Goal: Task Accomplishment & Management: Manage account settings

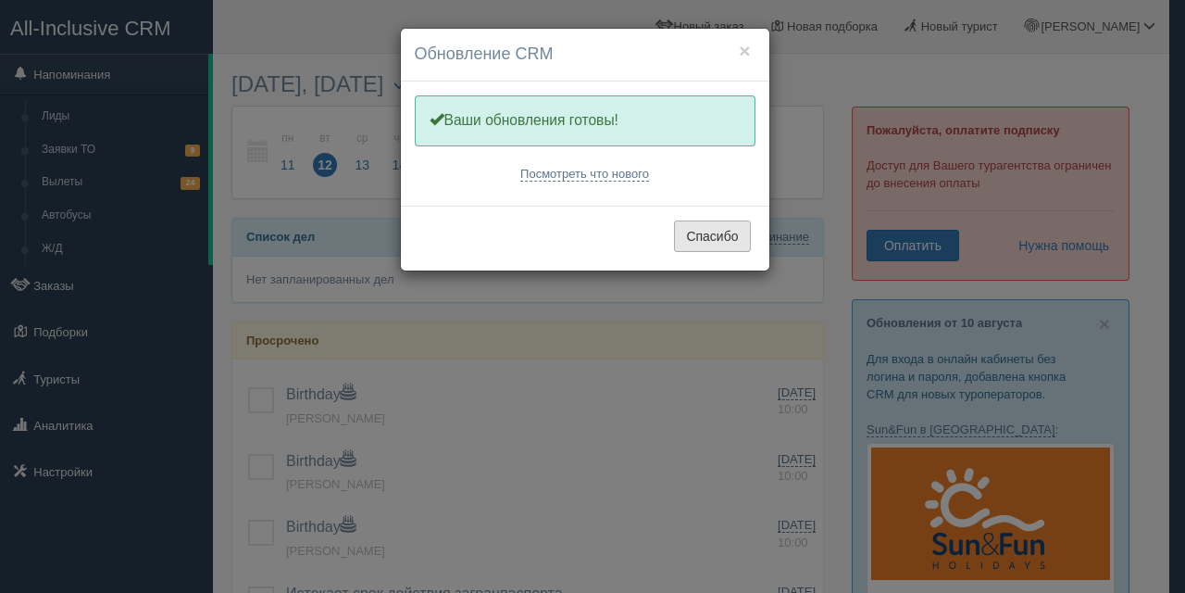
click at [692, 231] on button "Спасибо" at bounding box center [712, 235] width 76 height 31
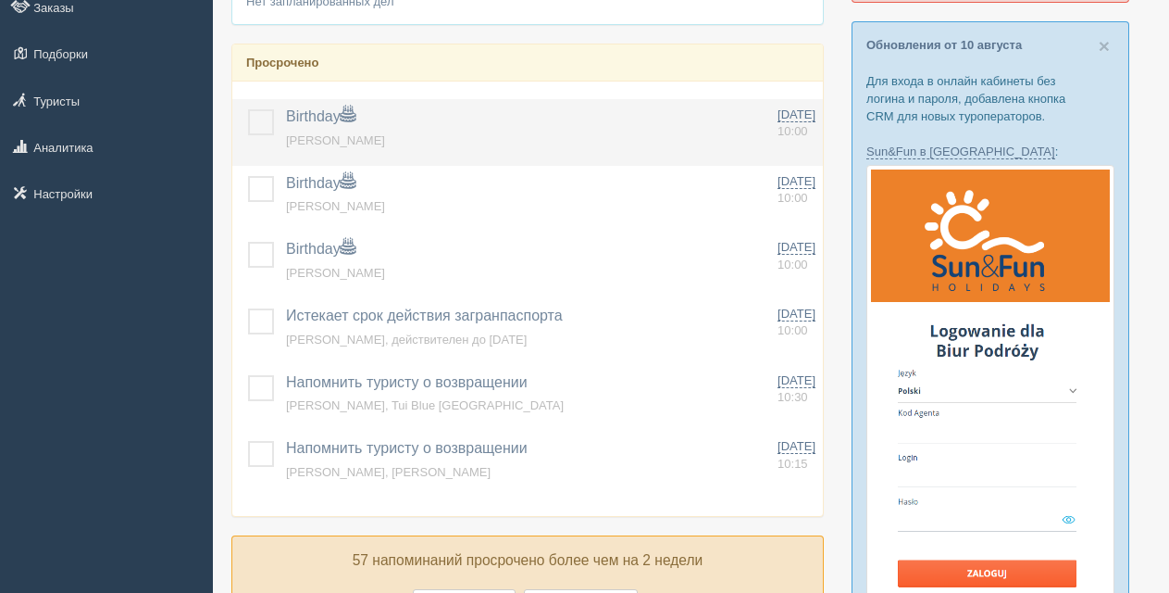
scroll to position [648, 0]
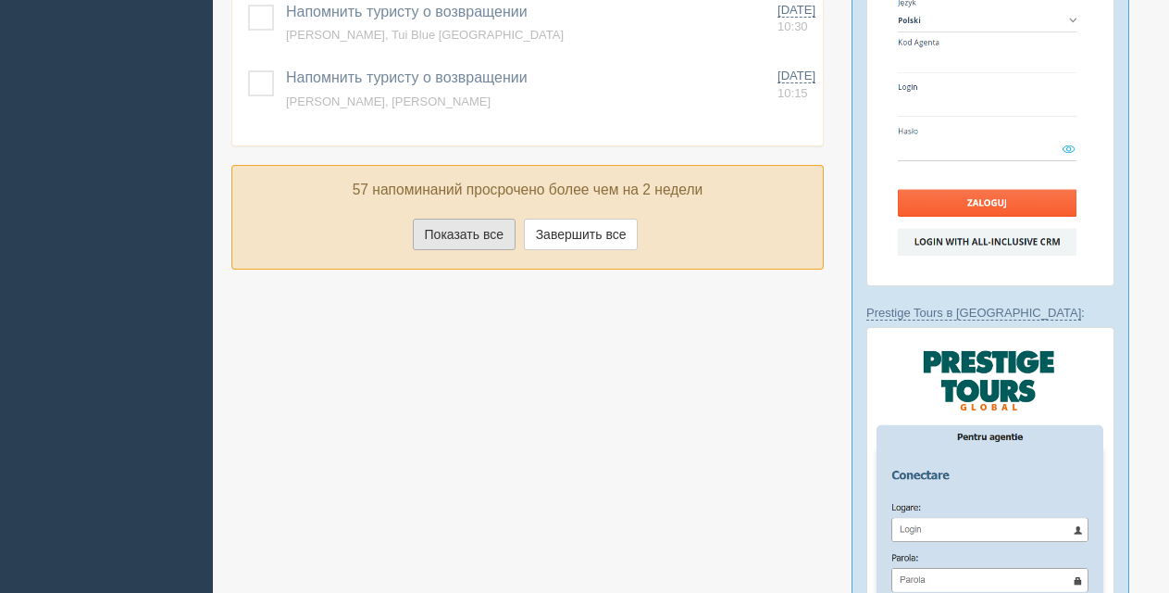
click at [452, 237] on button "Показать все" at bounding box center [464, 233] width 103 height 31
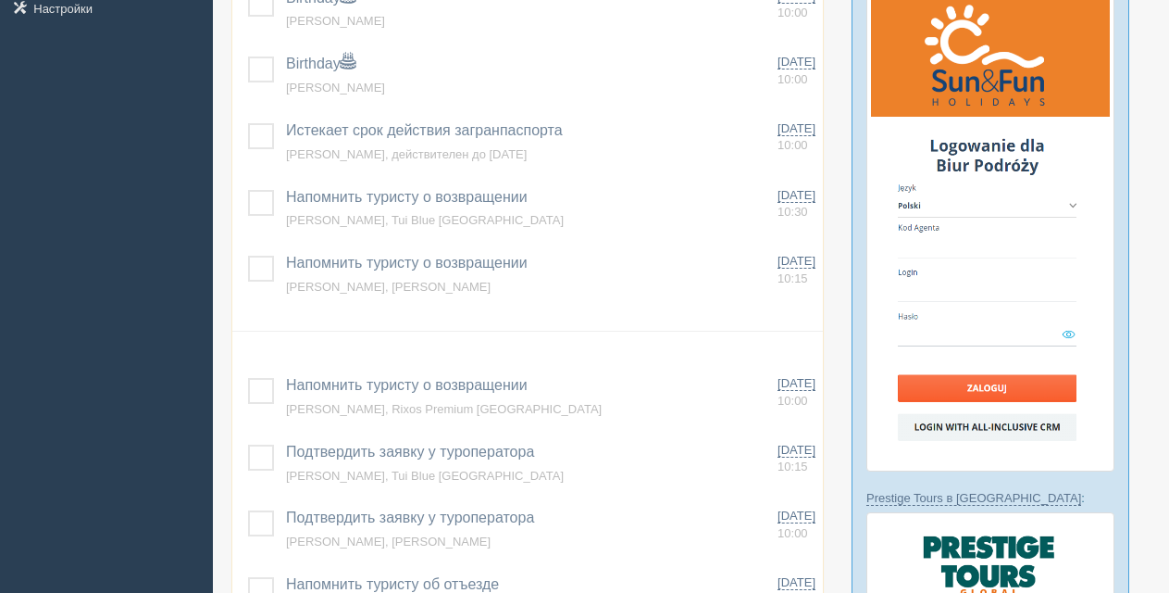
scroll to position [0, 0]
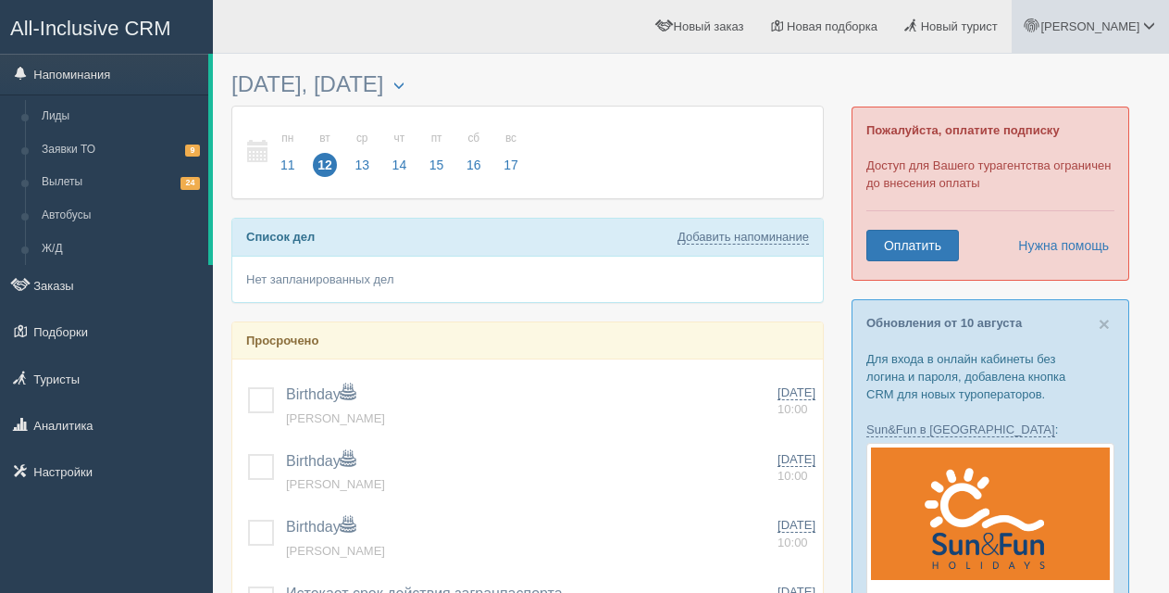
click at [1147, 25] on span at bounding box center [1149, 25] width 12 height 12
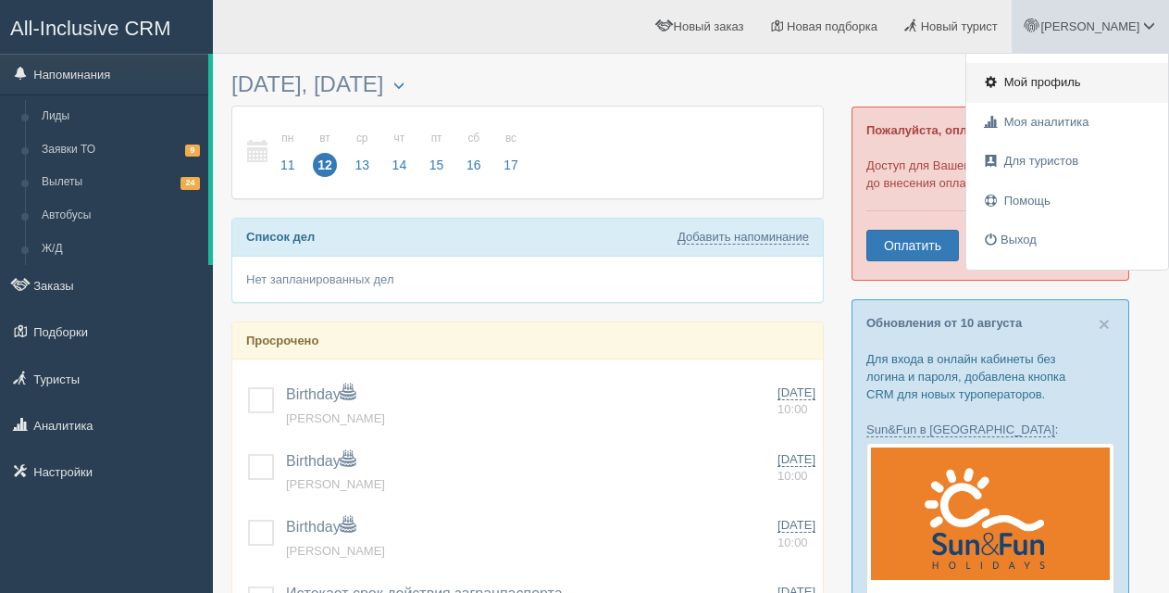
click at [1039, 85] on span "Мой профиль" at bounding box center [1042, 82] width 77 height 14
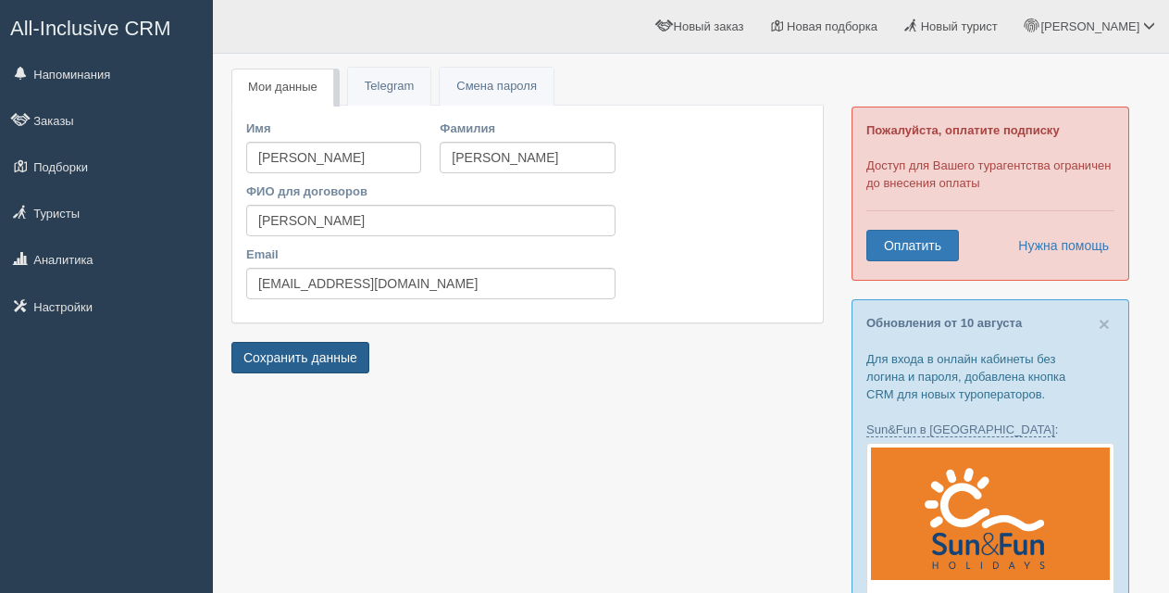
click at [303, 360] on button "Сохранить данные" at bounding box center [300, 357] width 138 height 31
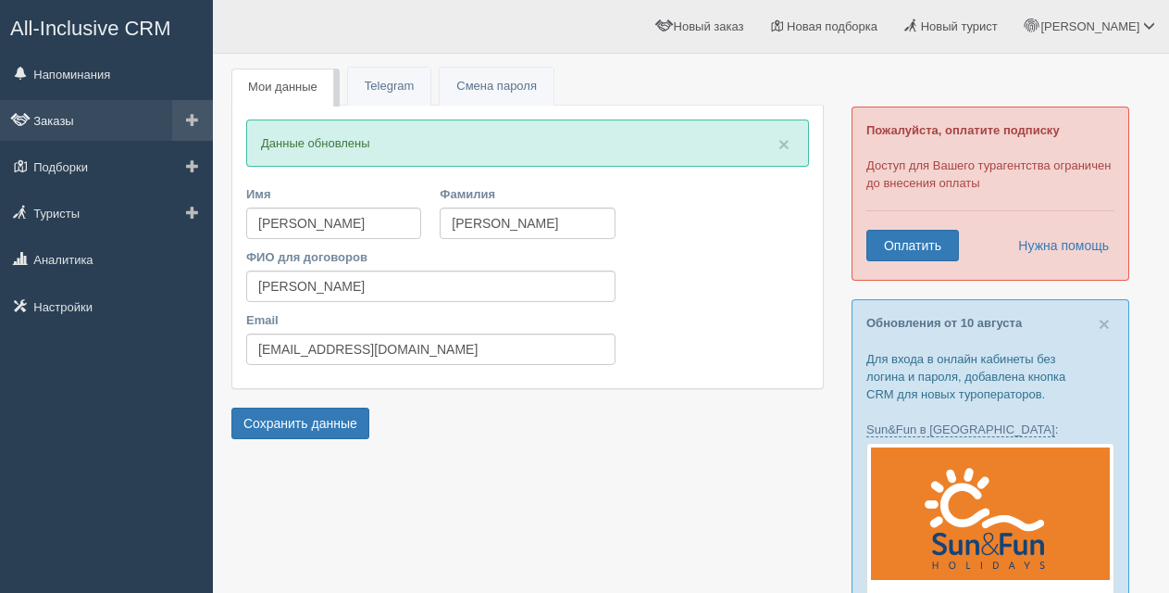
click at [60, 119] on link "Заказы" at bounding box center [106, 120] width 213 height 41
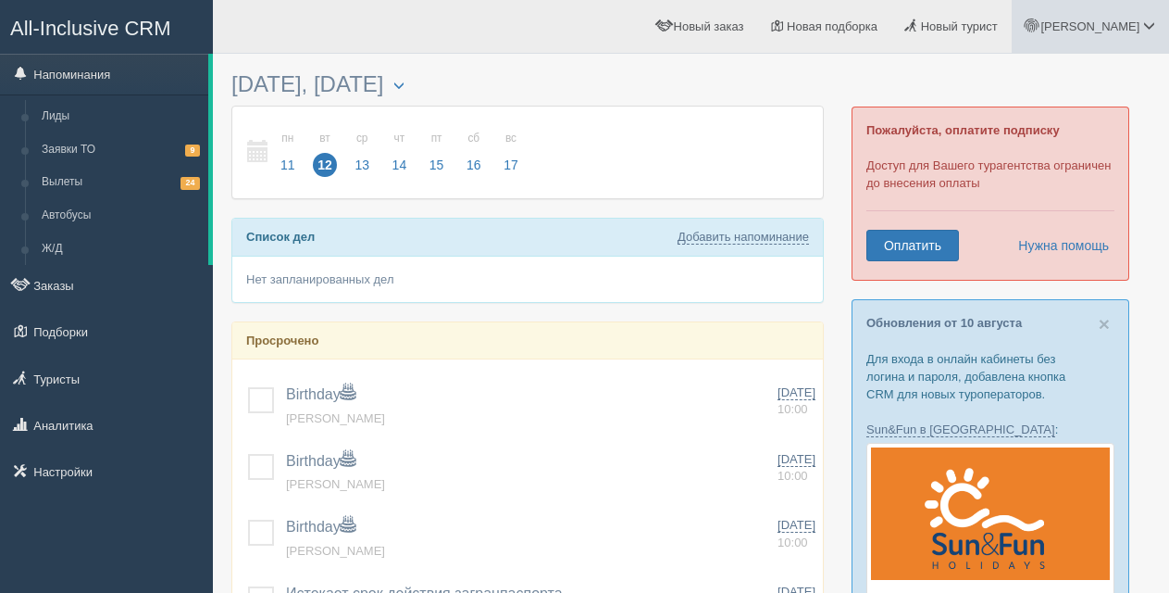
click at [1145, 25] on span at bounding box center [1149, 25] width 12 height 12
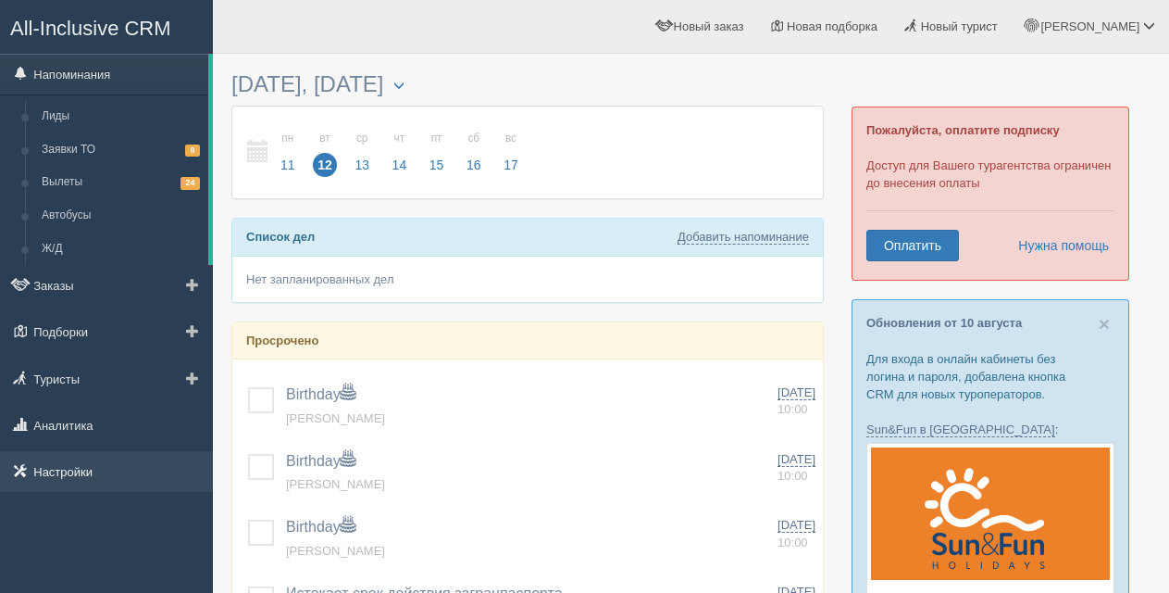
click at [47, 476] on link "Настройки" at bounding box center [106, 471] width 213 height 41
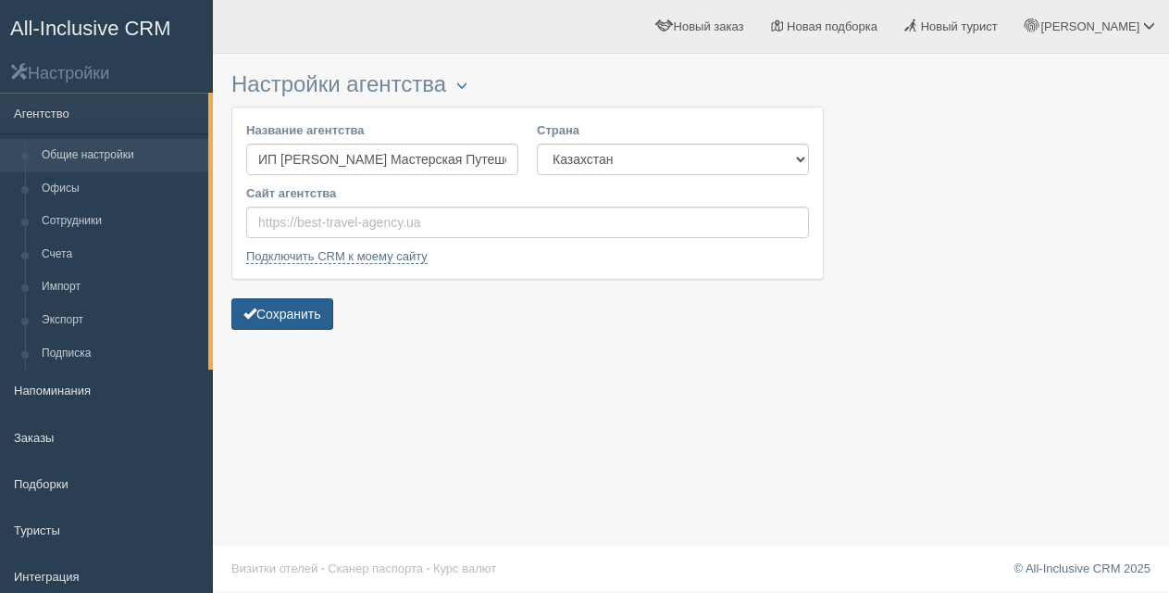
click at [297, 318] on button "Сохранить" at bounding box center [282, 313] width 102 height 31
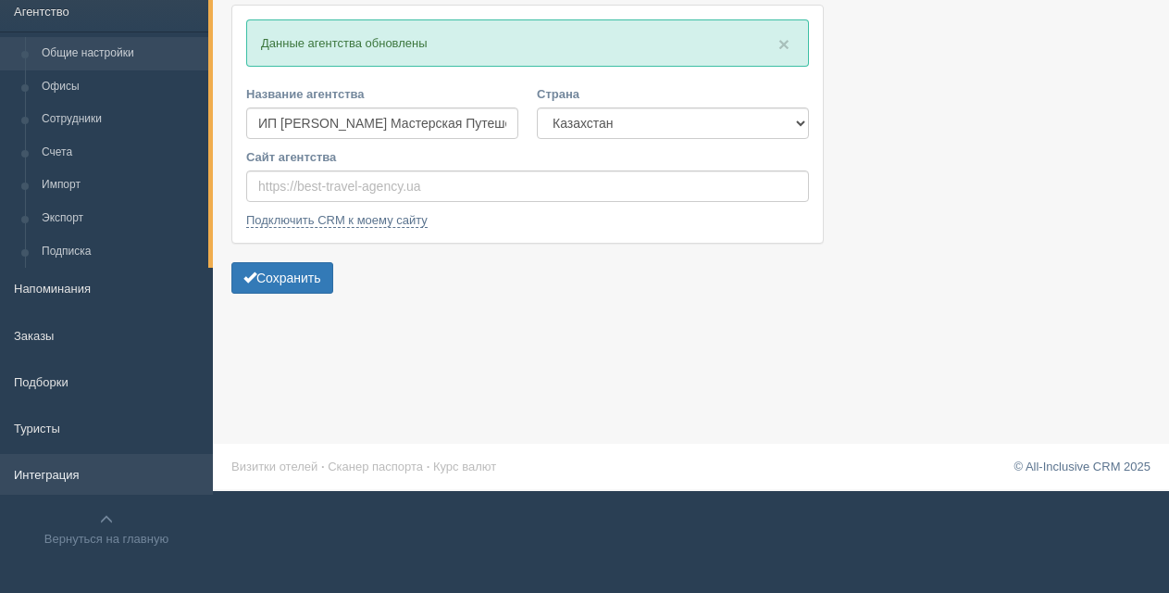
scroll to position [106, 0]
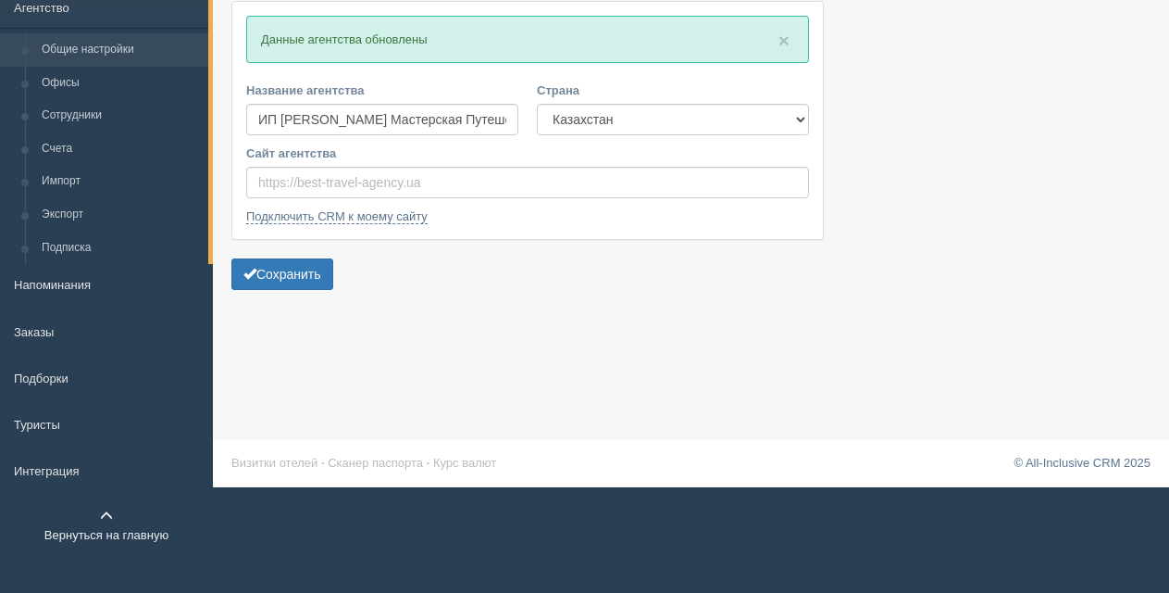
click at [106, 528] on link "Вернуться на главную" at bounding box center [106, 525] width 213 height 58
